Goal: Task Accomplishment & Management: Manage account settings

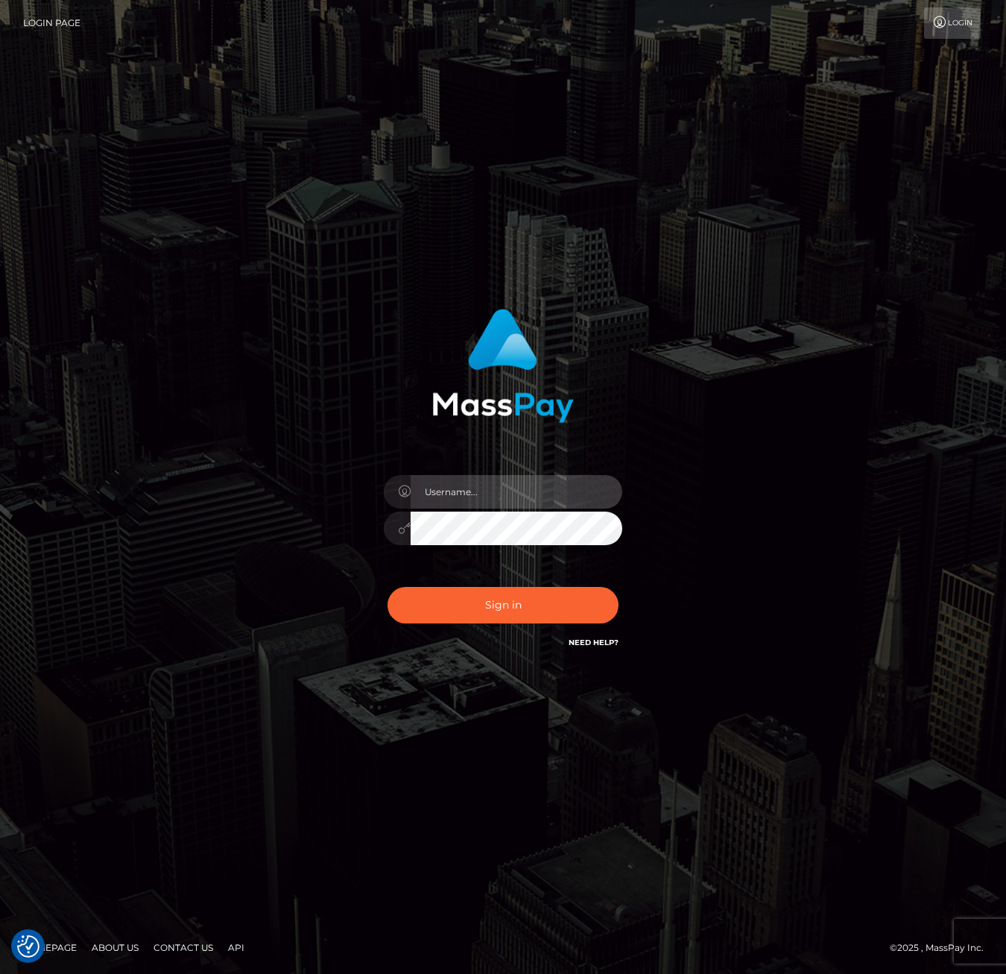
drag, startPoint x: 488, startPoint y: 490, endPoint x: 488, endPoint y: 502, distance: 11.9
click at [488, 490] on input "text" at bounding box center [517, 492] width 212 height 34
type input "XeniaM"
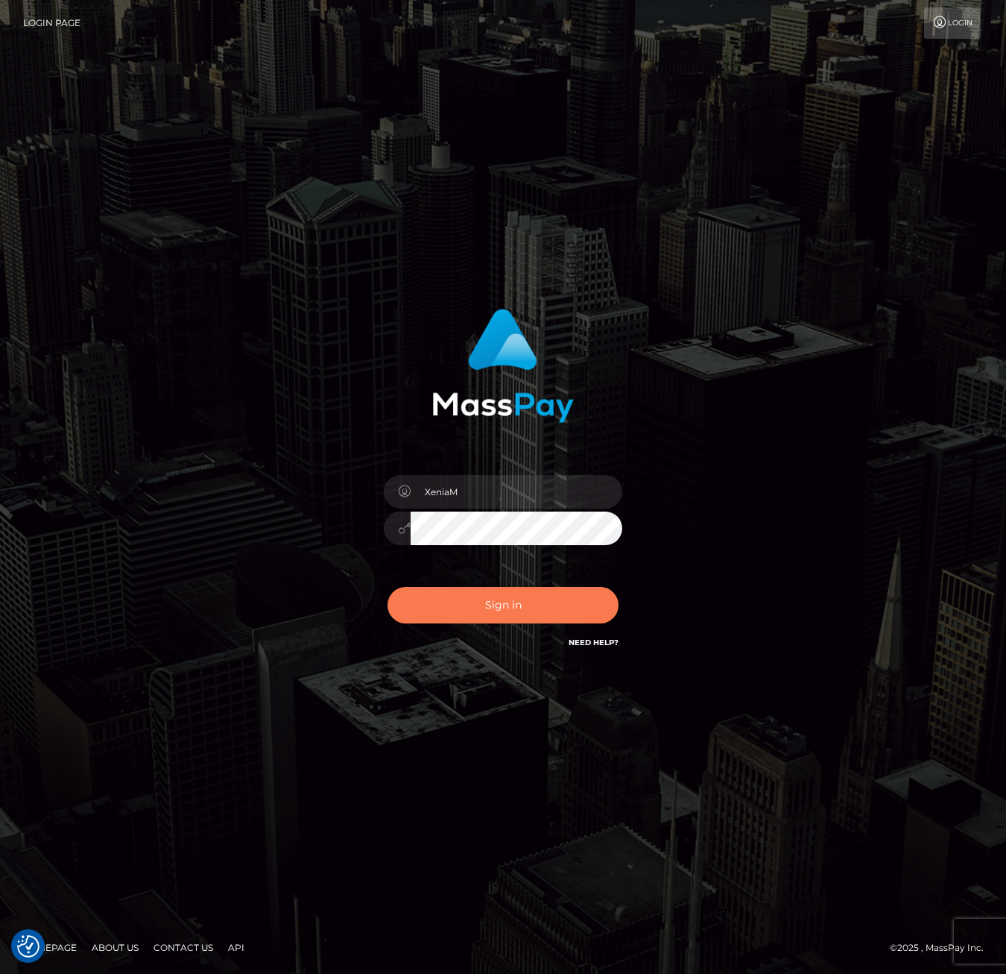
click at [524, 610] on button "Sign in" at bounding box center [503, 605] width 231 height 37
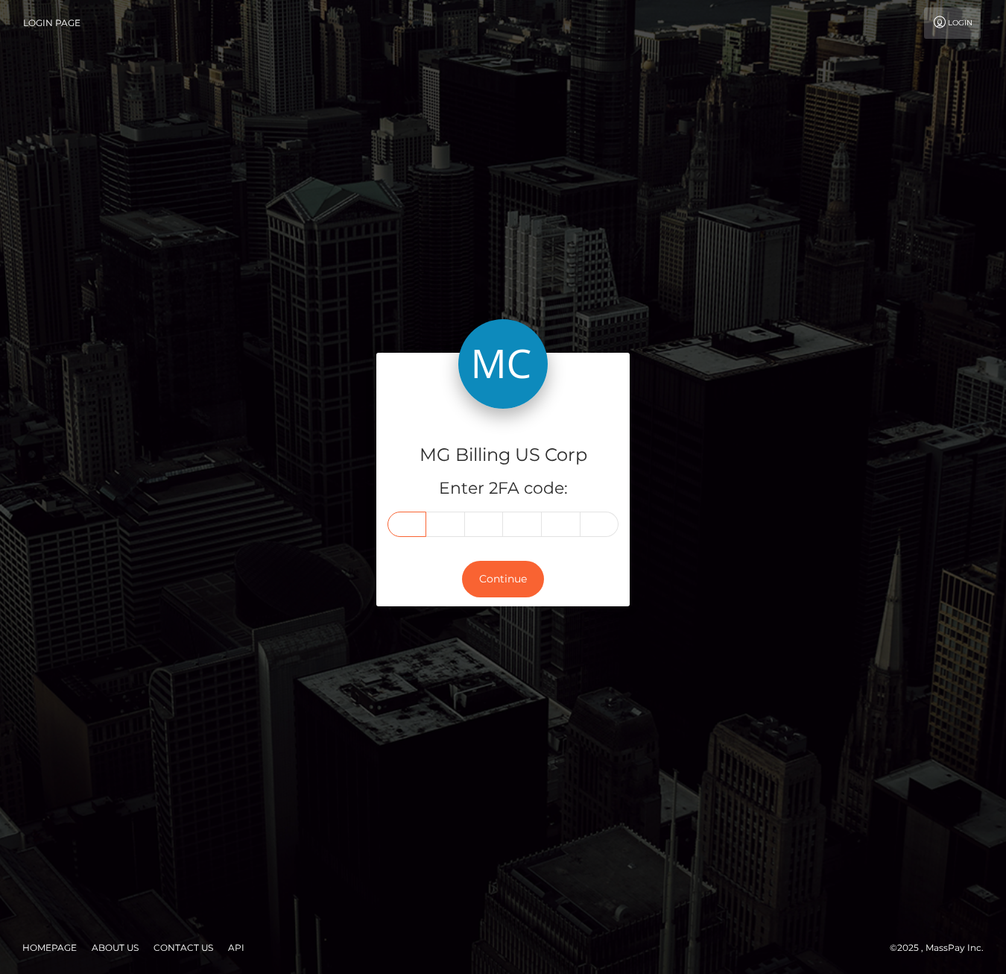
click at [420, 526] on input "text" at bounding box center [407, 523] width 39 height 25
type input "7"
type input "8"
type input "5"
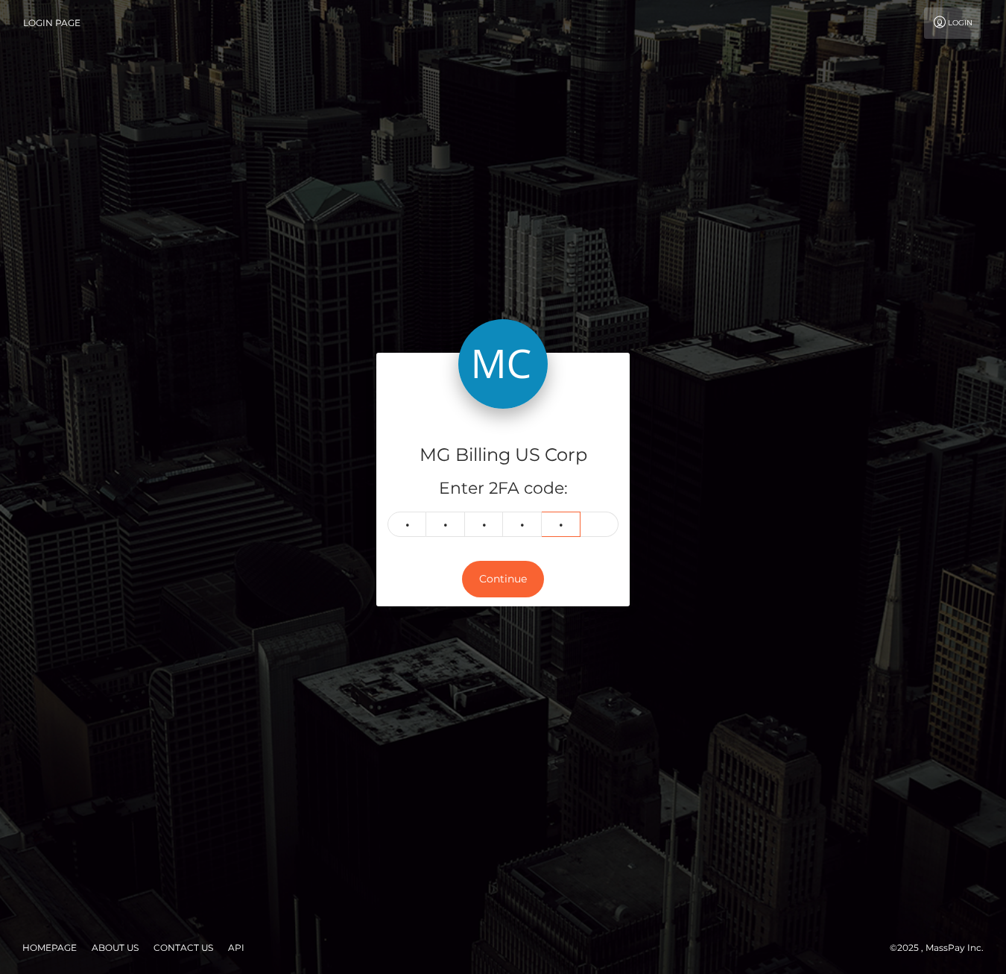
type input "1"
type input "3"
click at [488, 581] on button "Continue" at bounding box center [503, 579] width 82 height 37
